Goal: Communication & Community: Connect with others

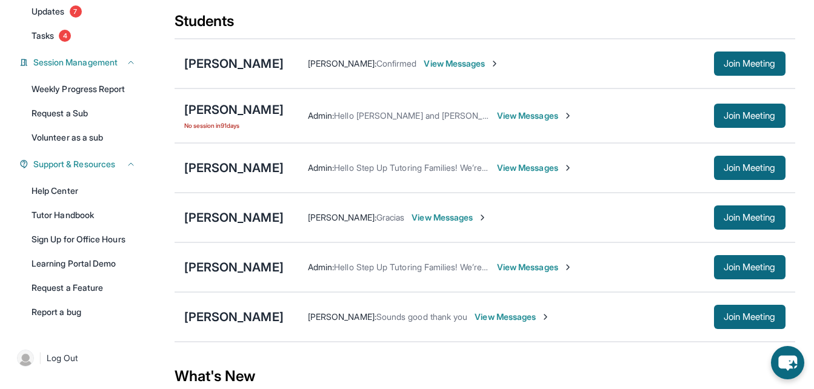
scroll to position [142, 0]
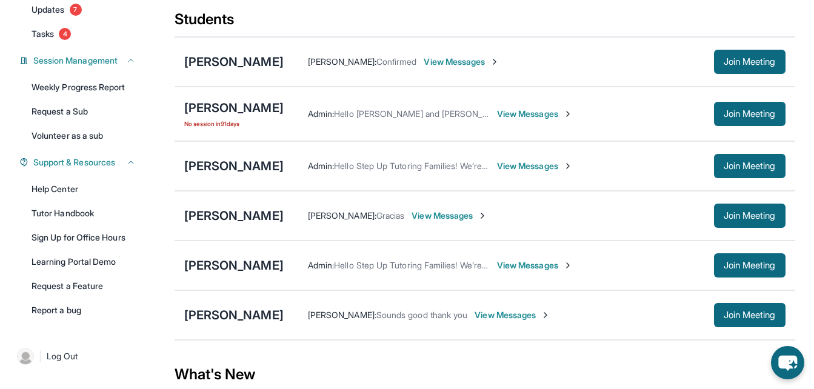
click at [436, 222] on span "View Messages" at bounding box center [449, 216] width 76 height 12
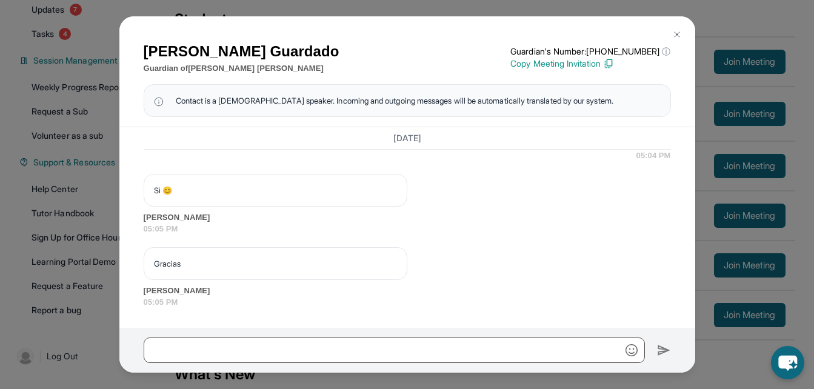
scroll to position [14189, 0]
click at [420, 185] on div "Si 😊 Maria Guardado 05:05 PM" at bounding box center [407, 204] width 527 height 61
click at [82, 216] on div "[PERSON_NAME] Guardian of [PERSON_NAME] Guardian's Number: [PHONE_NUMBER] ⓘ Thi…" at bounding box center [407, 194] width 814 height 389
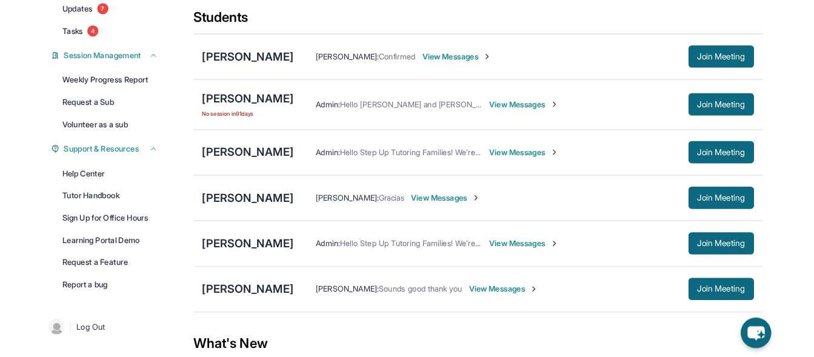
scroll to position [0, 0]
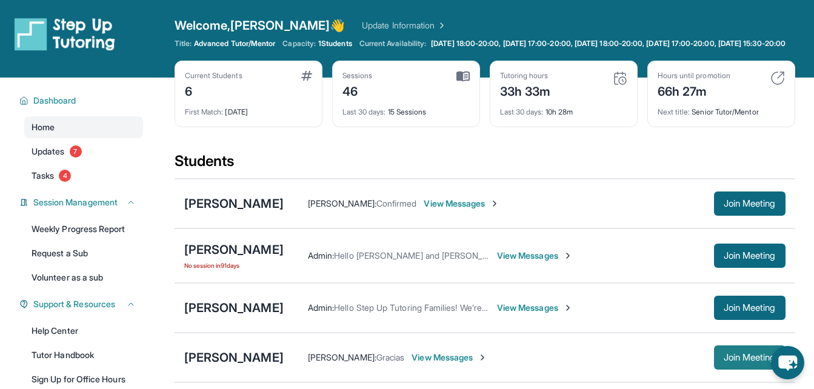
click at [732, 361] on span "Join Meeting" at bounding box center [749, 357] width 52 height 7
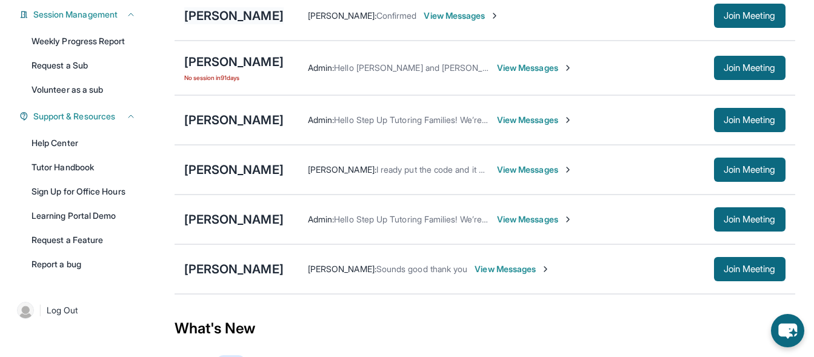
scroll to position [190, 0]
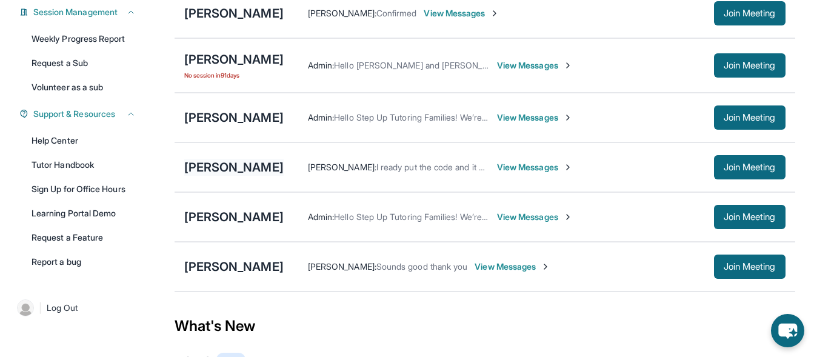
click at [207, 173] on div "[PERSON_NAME]" at bounding box center [233, 167] width 99 height 17
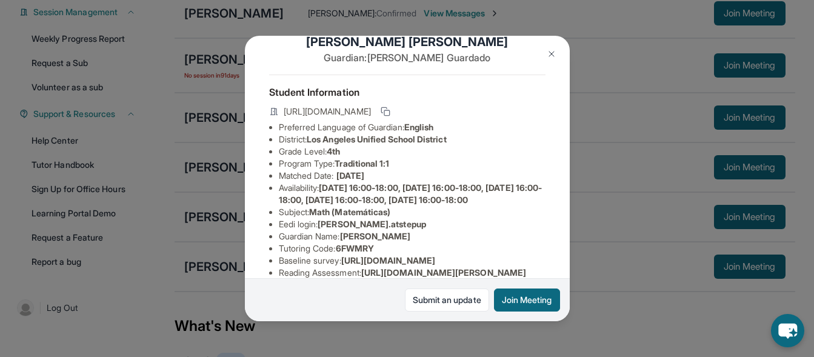
scroll to position [0, 0]
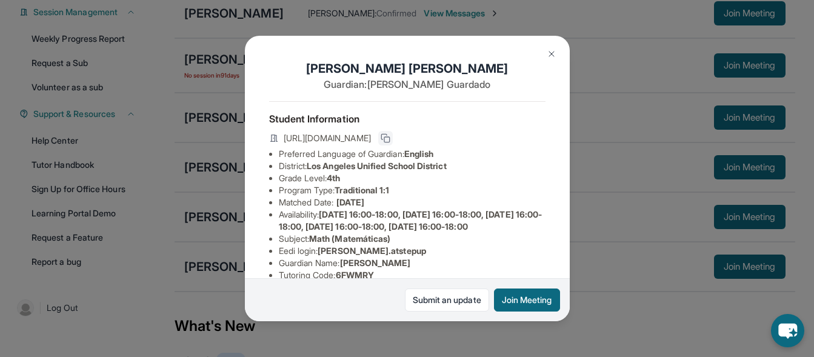
click at [393, 141] on button at bounding box center [385, 138] width 15 height 15
click at [651, 75] on div "[PERSON_NAME] Guardian: [PERSON_NAME] Student Information [URL][DOMAIN_NAME] Pr…" at bounding box center [407, 178] width 814 height 357
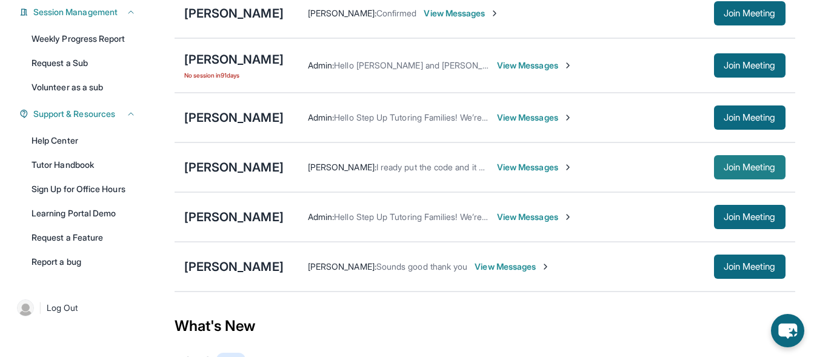
click at [737, 171] on span "Join Meeting" at bounding box center [749, 167] width 52 height 7
click at [497, 173] on span "View Messages" at bounding box center [535, 167] width 76 height 12
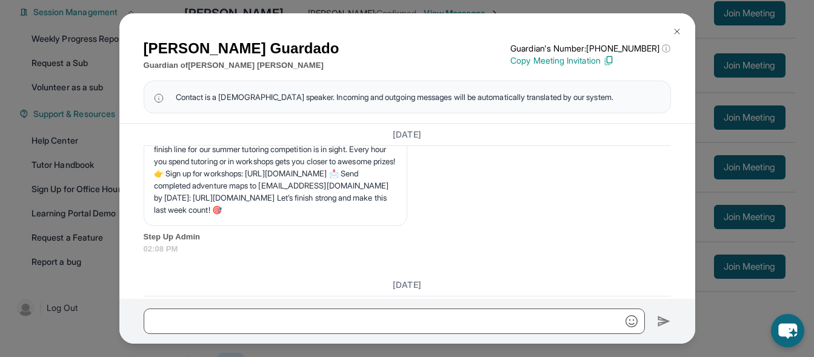
scroll to position [14546, 0]
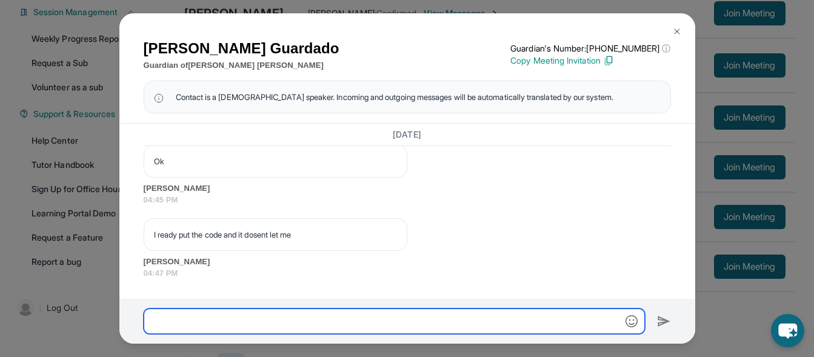
click at [272, 321] on input "text" at bounding box center [394, 320] width 501 height 25
paste input "**********"
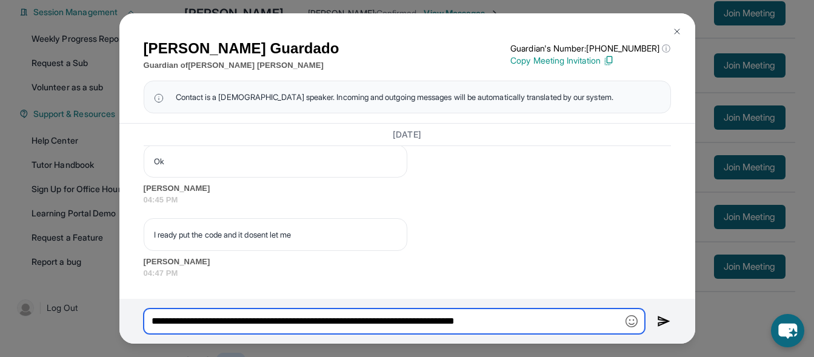
type input "**********"
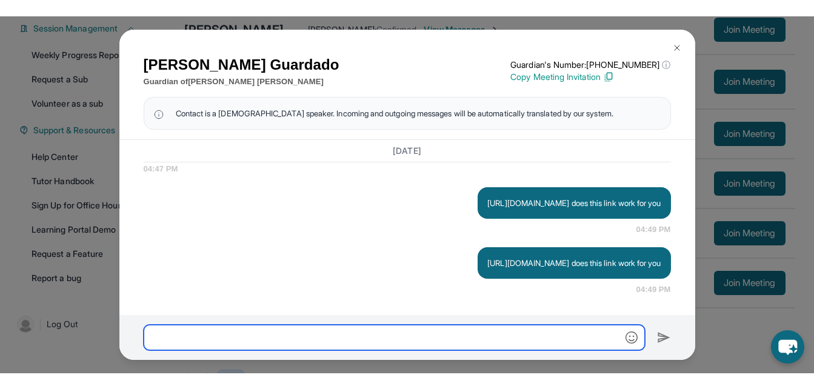
scroll to position [14618, 0]
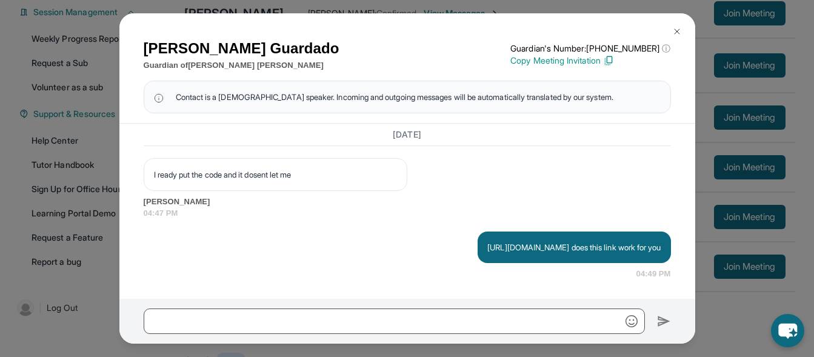
click at [749, 146] on div "[PERSON_NAME] Guardian of [PERSON_NAME] Guardian's Number: [PHONE_NUMBER] ⓘ Thi…" at bounding box center [407, 178] width 814 height 357
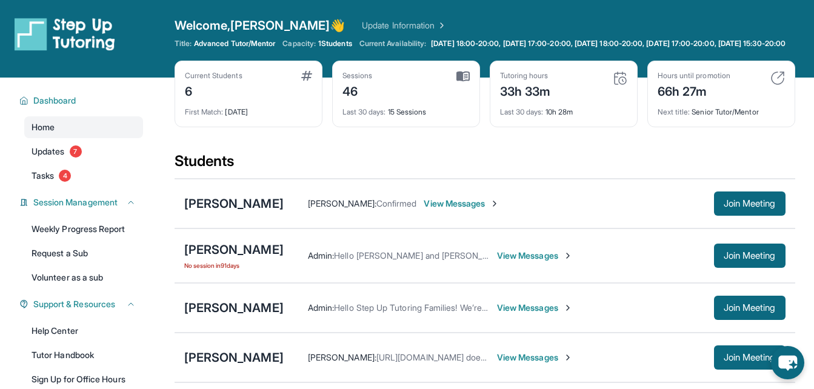
scroll to position [110, 0]
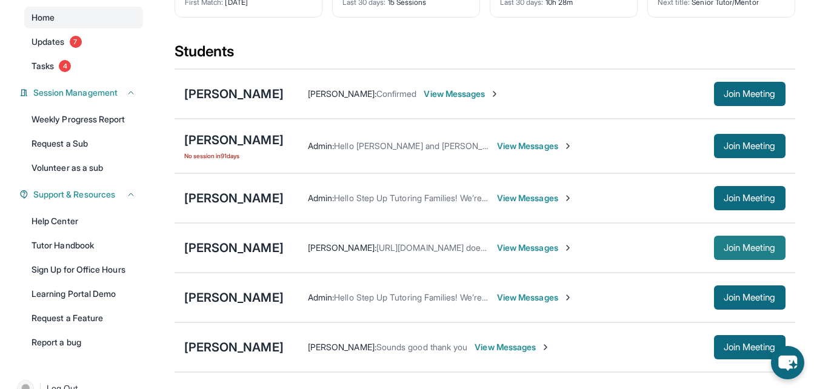
click at [748, 250] on button "Join Meeting" at bounding box center [749, 248] width 71 height 24
click at [497, 254] on span "View Messages" at bounding box center [535, 248] width 76 height 12
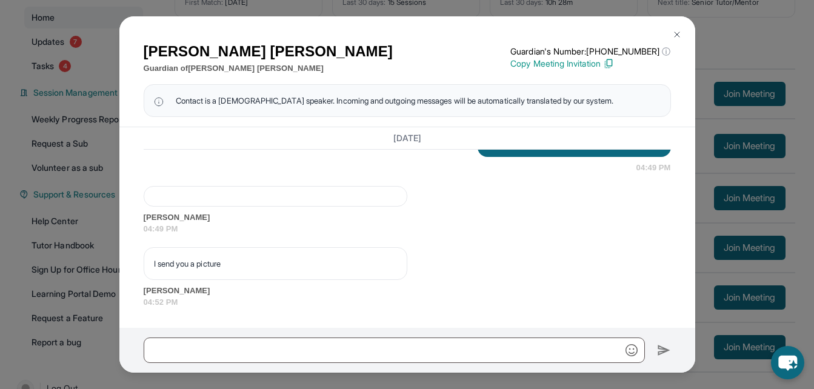
scroll to position [14727, 0]
click at [714, 68] on div "[PERSON_NAME] Guardian of [PERSON_NAME] Guardian's Number: [PHONE_NUMBER] ⓘ Thi…" at bounding box center [407, 194] width 814 height 389
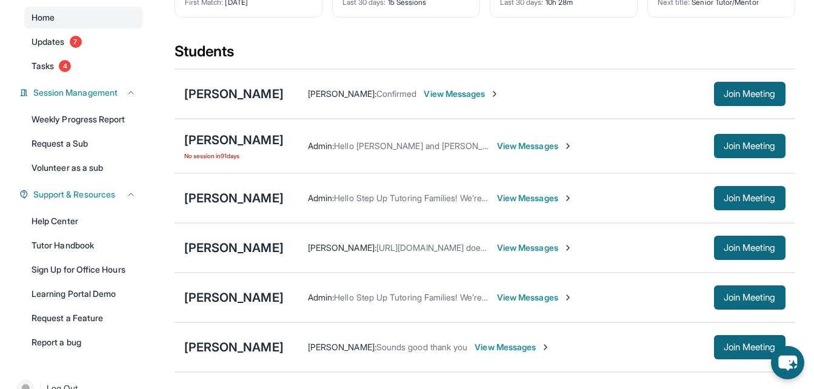
click at [207, 256] on div "[PERSON_NAME]" at bounding box center [233, 247] width 99 height 17
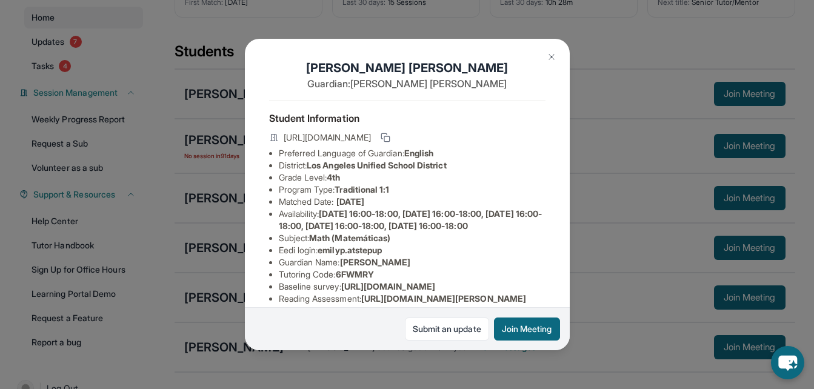
scroll to position [0, 0]
